Goal: Navigation & Orientation: Find specific page/section

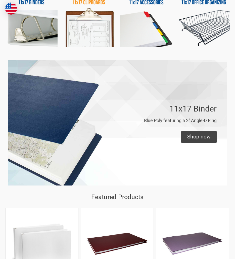
scroll to position [327, 0]
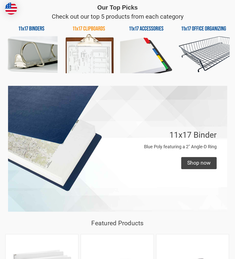
click at [199, 29] on img at bounding box center [204, 47] width 52 height 52
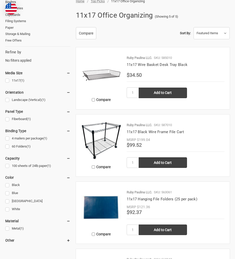
scroll to position [75, 0]
